Goal: Task Accomplishment & Management: Manage account settings

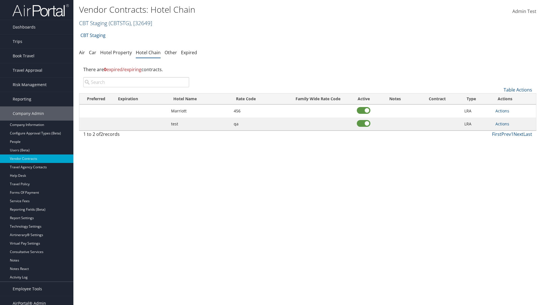
click at [93, 23] on link "CBT Staging ( CBTSTG ) , [ 32649 ]" at bounding box center [115, 23] width 73 height 8
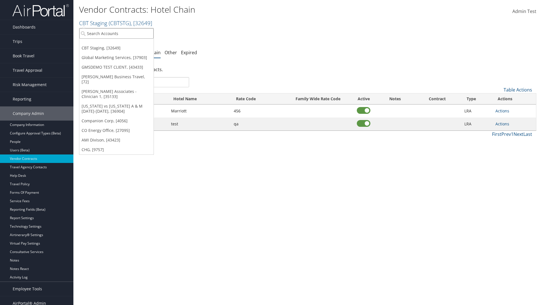
click at [116, 33] on input "search" at bounding box center [116, 33] width 74 height 10
type input "Global Marketing Services"
click at [122, 44] on div "Global Marketing Services (301946), [37903]" at bounding box center [121, 43] width 91 height 5
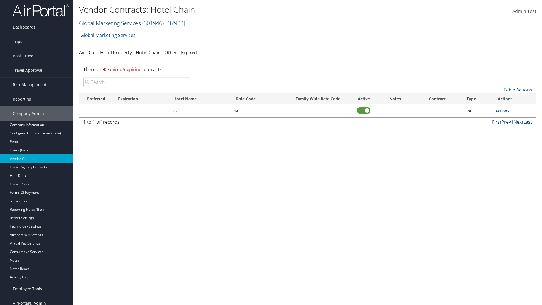
click at [109, 23] on link "Global Marketing Services ( 301946 ) , [ 37903 ]" at bounding box center [132, 23] width 106 height 8
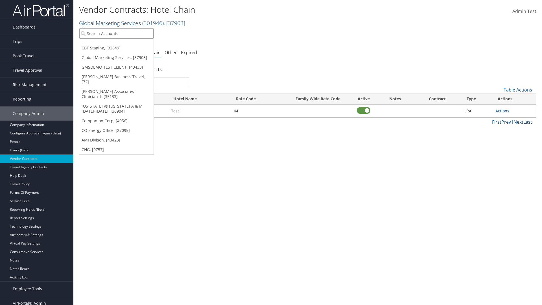
click at [116, 33] on input "search" at bounding box center [116, 33] width 74 height 10
type input "CBT Staging"
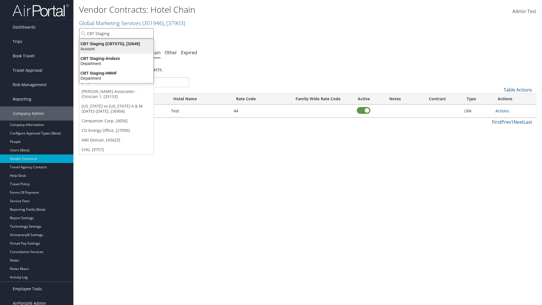
click at [116, 44] on div "CBT Staging (CBTSTG), [32649]" at bounding box center [116, 43] width 80 height 5
